Goal: Navigation & Orientation: Find specific page/section

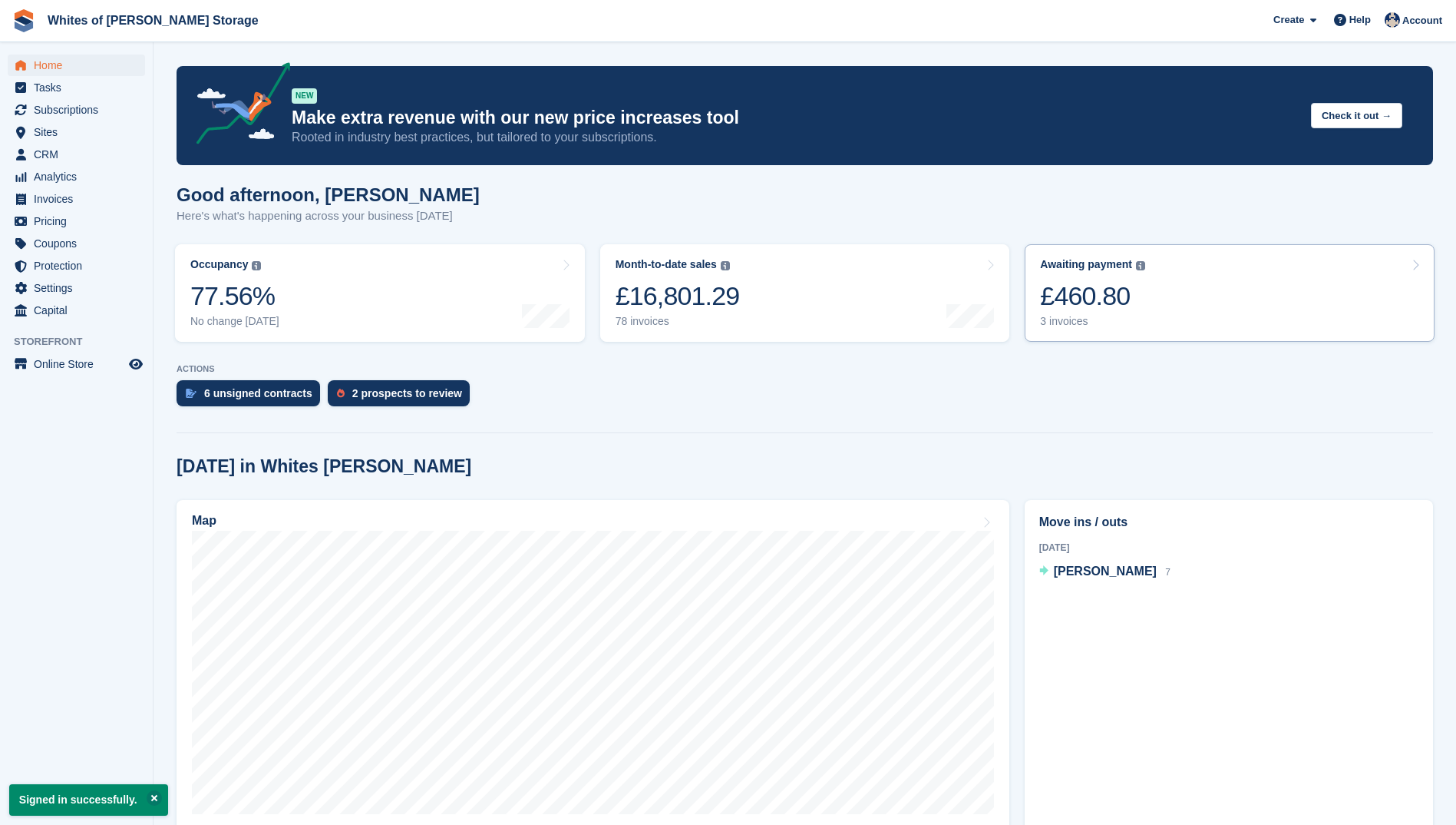
click at [1073, 294] on div "£460.80" at bounding box center [1092, 296] width 105 height 31
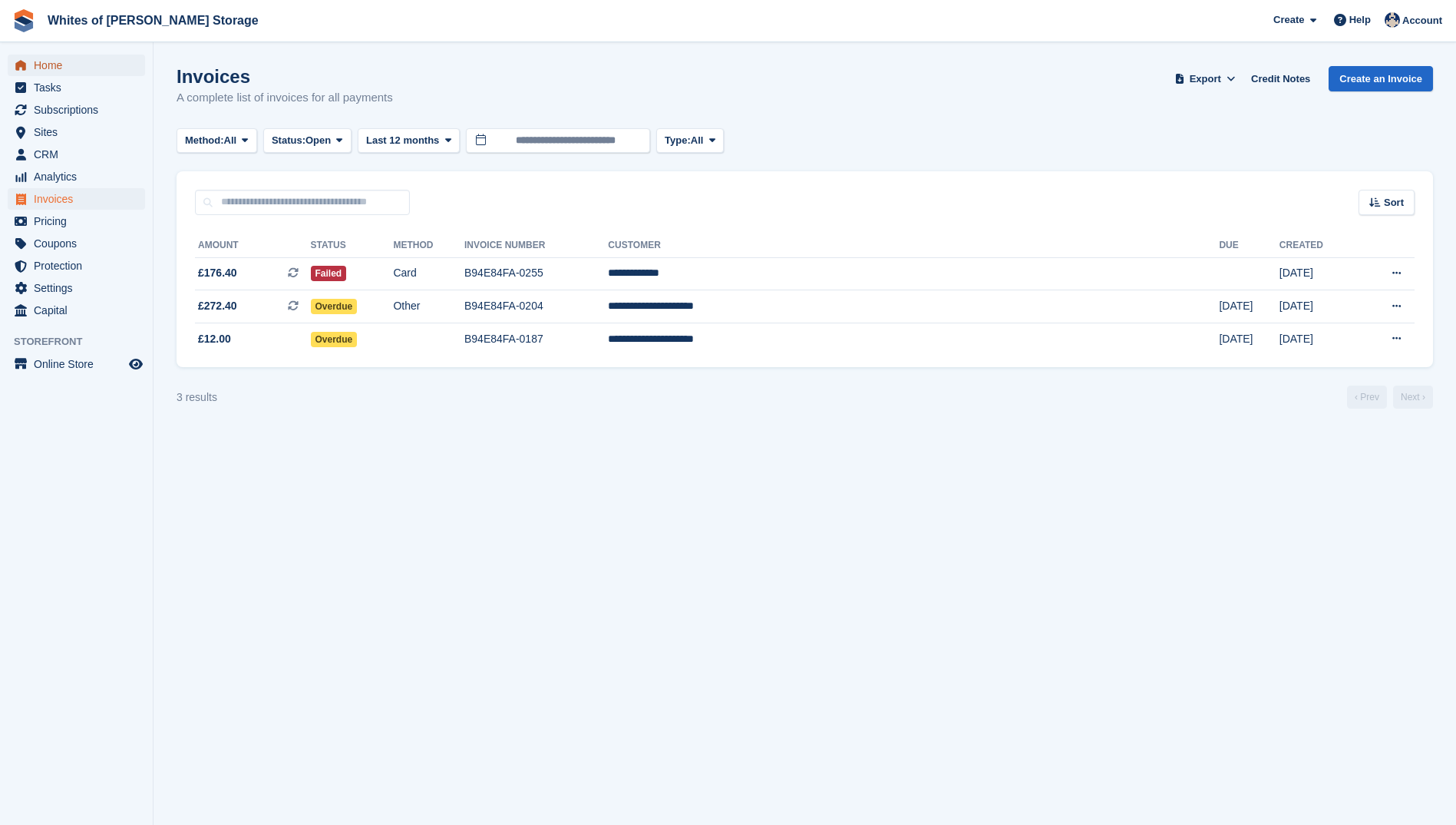
click at [39, 69] on span "Home" at bounding box center [80, 66] width 92 height 22
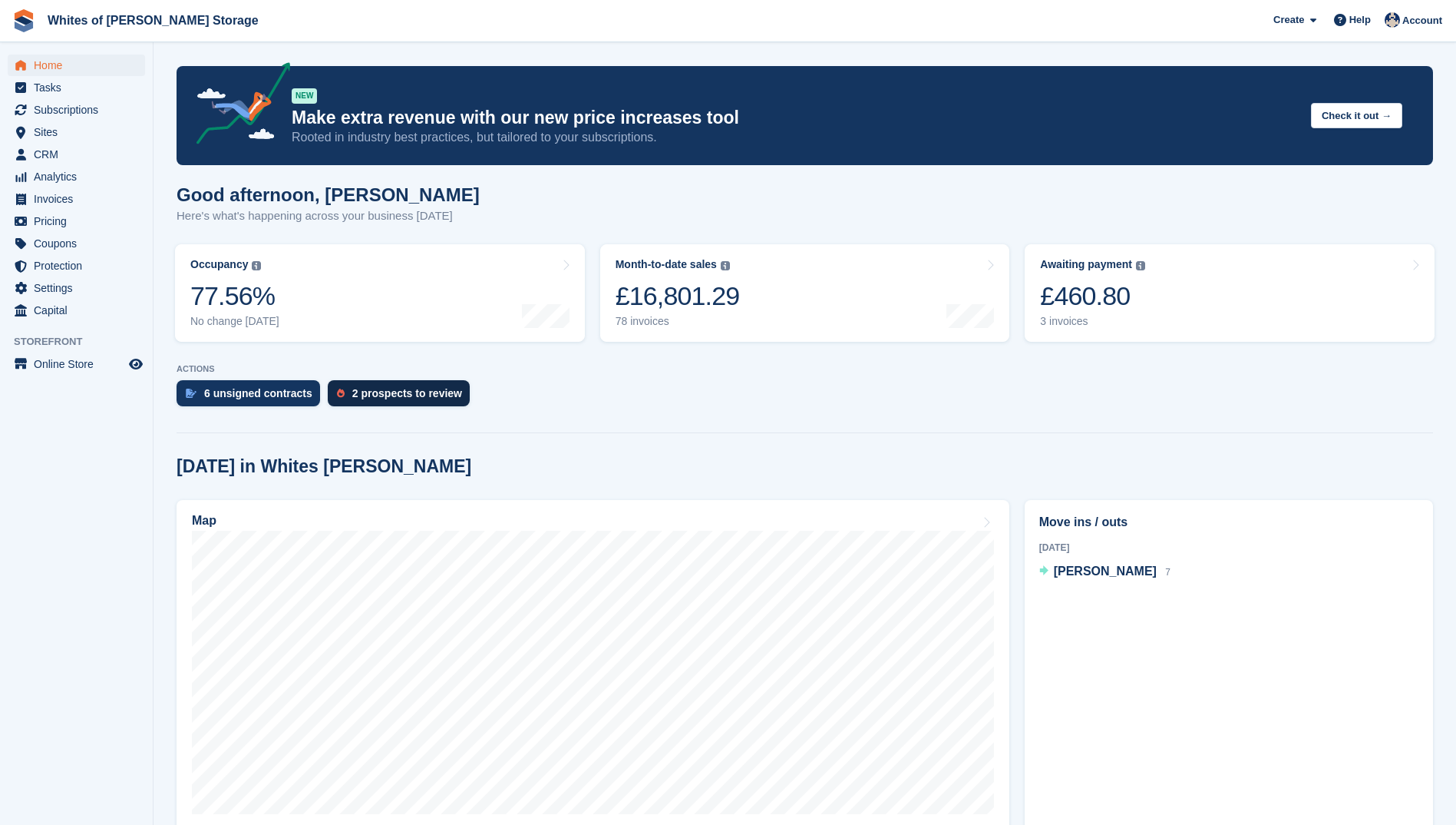
click at [359, 392] on div "2 prospects to review" at bounding box center [407, 393] width 110 height 12
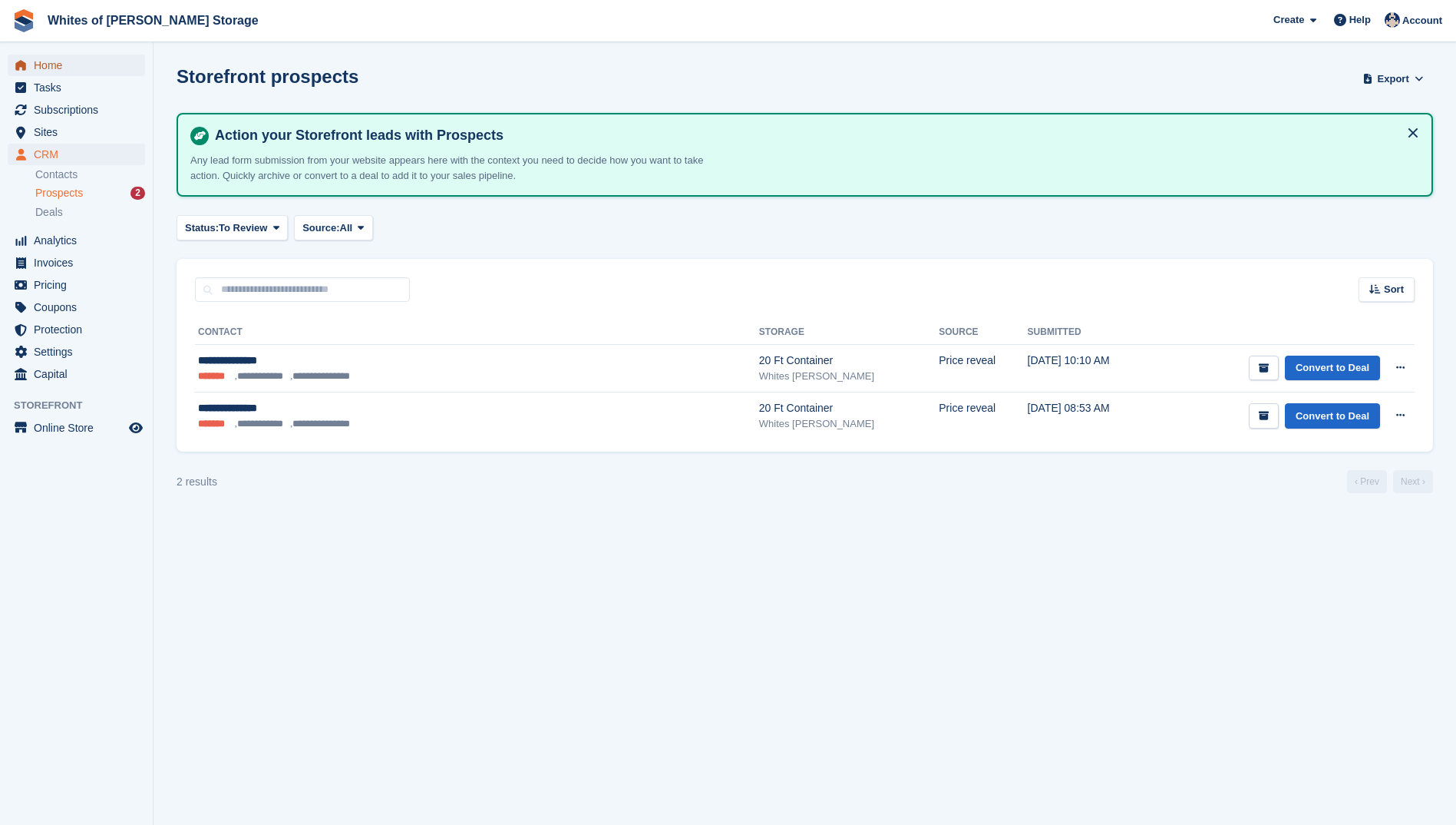
click at [59, 63] on span "Home" at bounding box center [80, 66] width 92 height 22
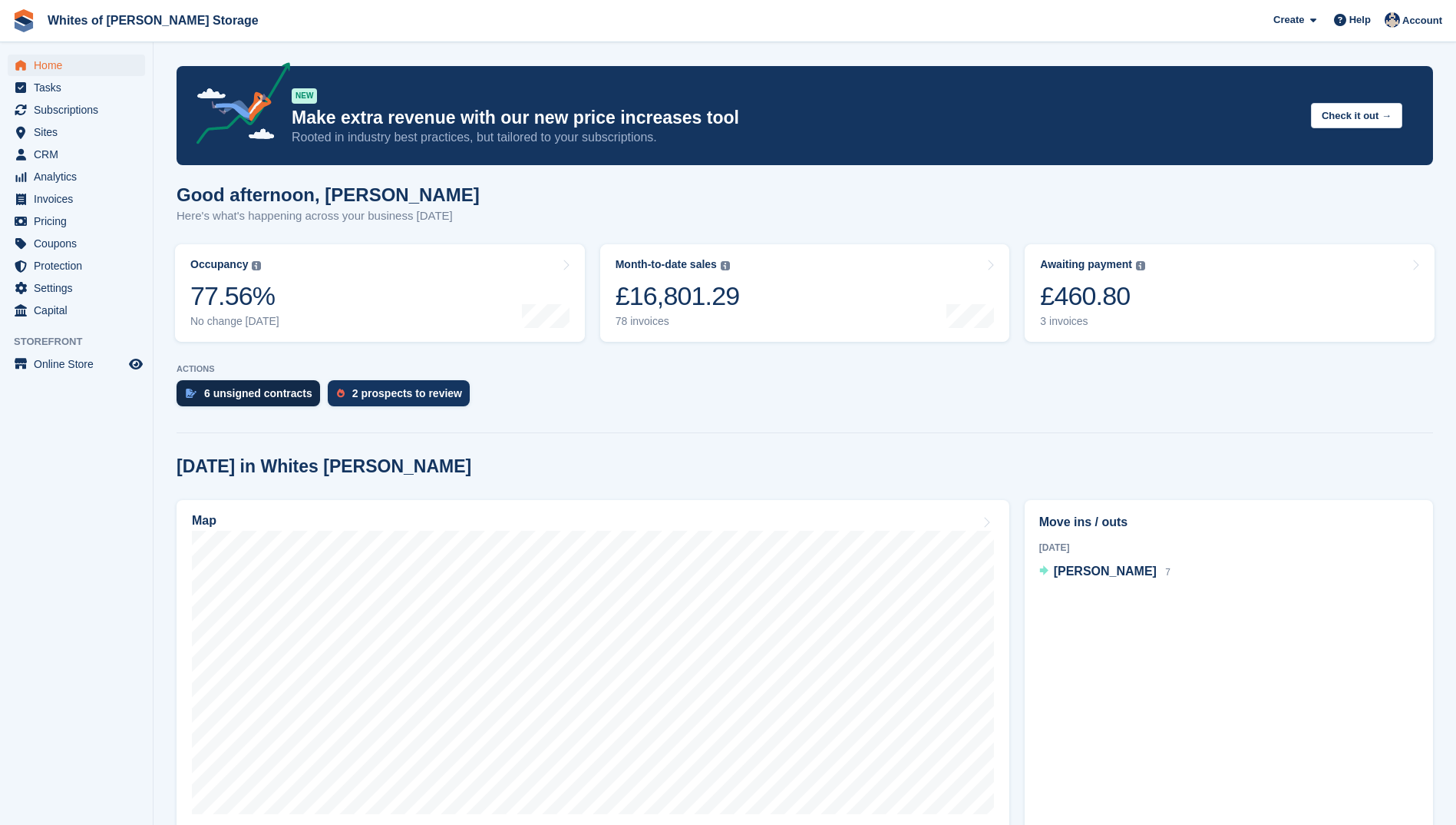
click at [226, 395] on div "6 unsigned contracts" at bounding box center [258, 393] width 108 height 12
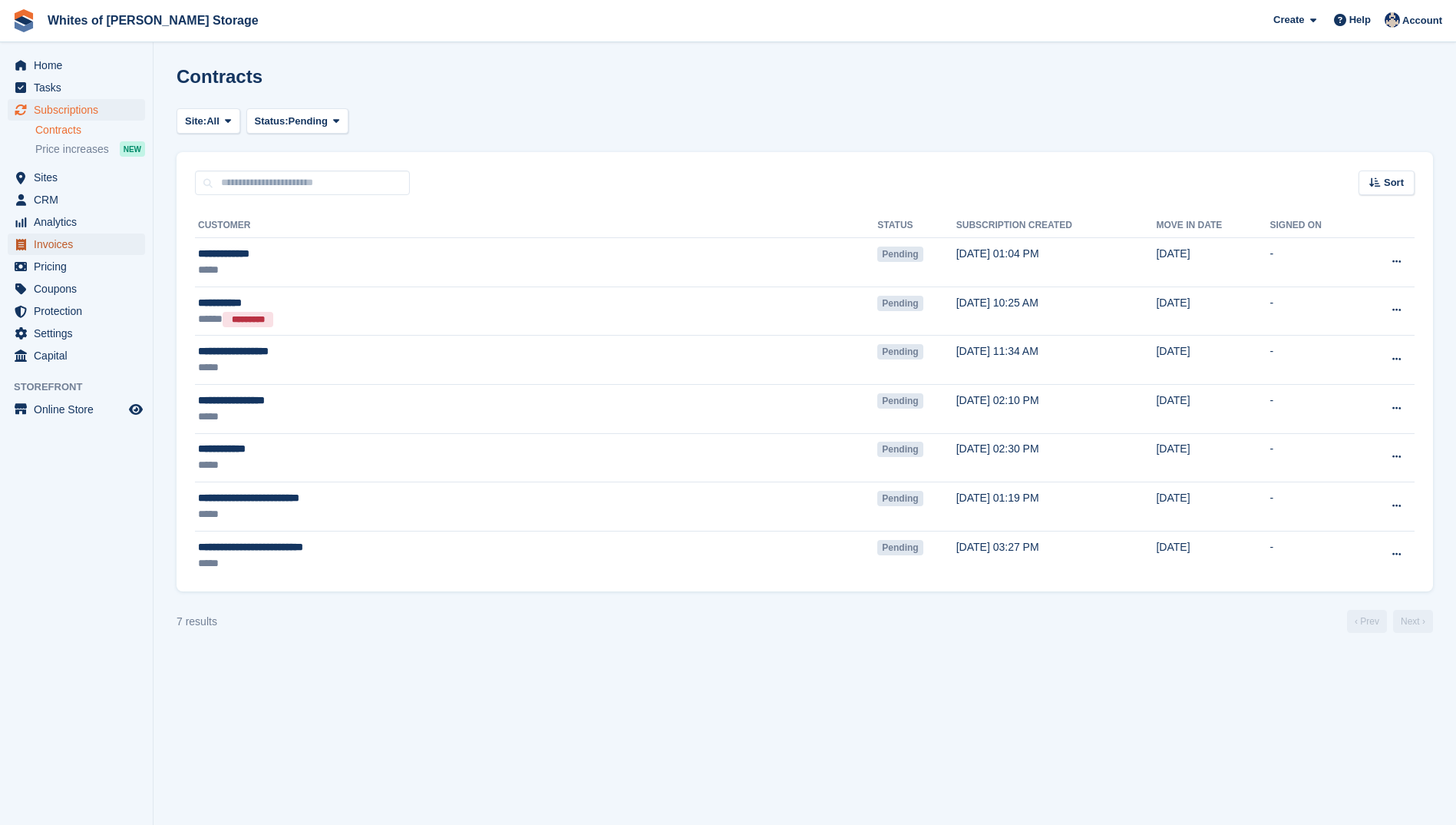
click at [51, 249] on span "Invoices" at bounding box center [80, 244] width 92 height 22
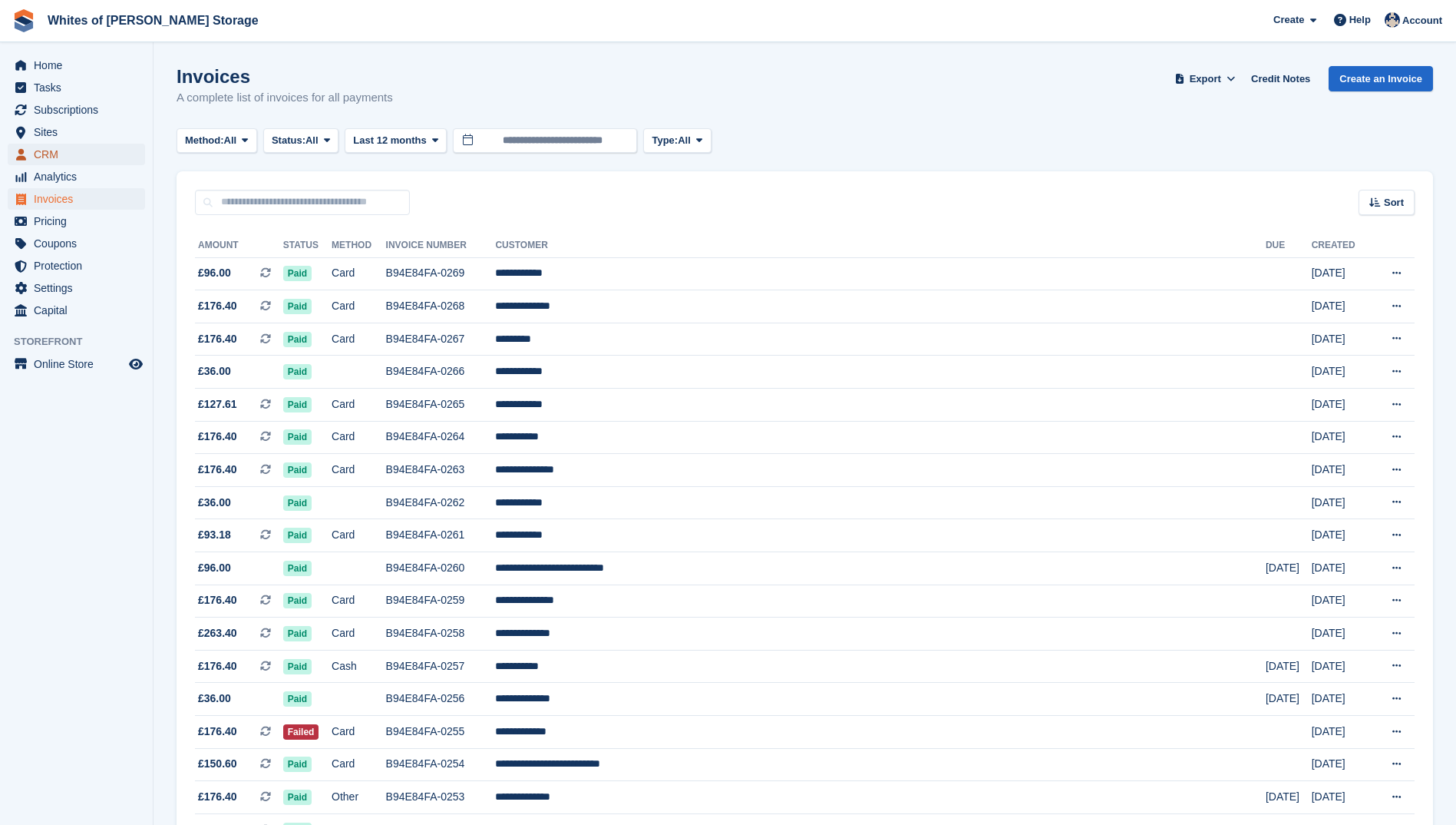
click at [55, 151] on span "CRM" at bounding box center [80, 155] width 92 height 22
